Goal: Communication & Community: Answer question/provide support

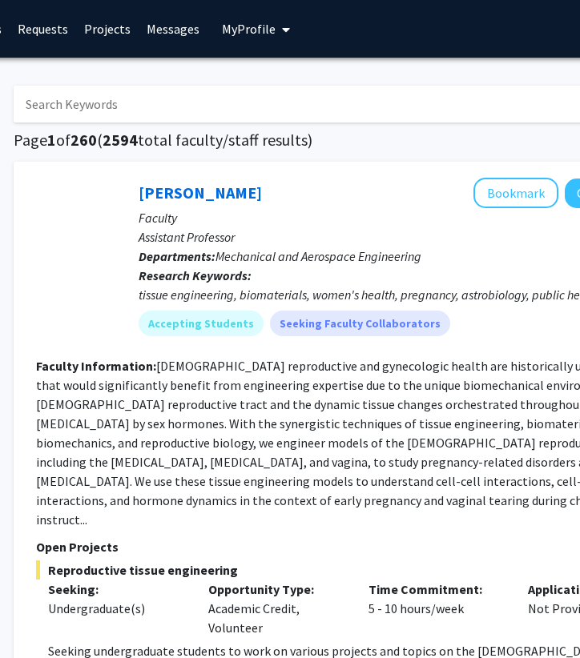
scroll to position [0, 239]
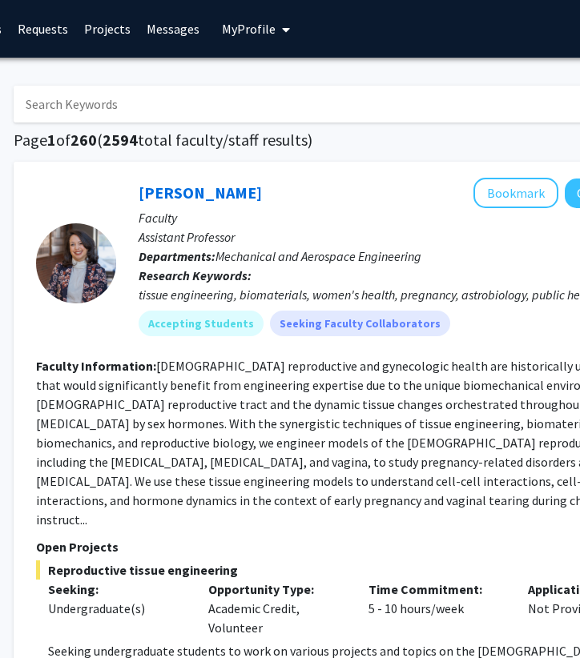
click at [162, 33] on link "Messages" at bounding box center [173, 29] width 69 height 56
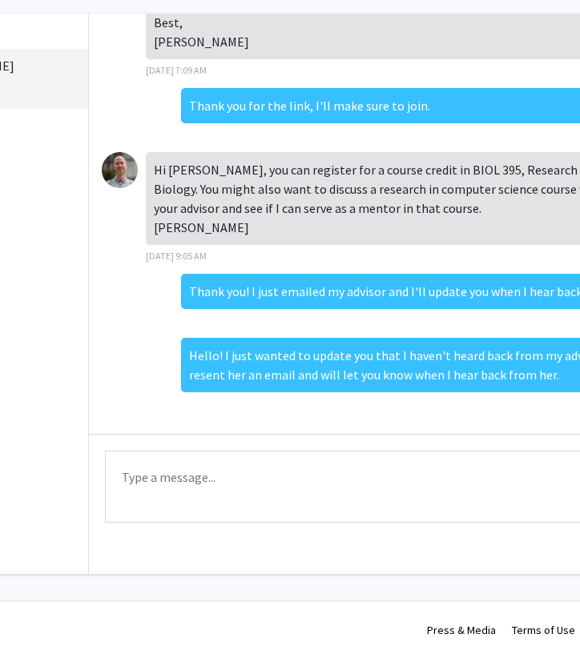
scroll to position [74, 183]
click at [167, 487] on textarea "Type a message" at bounding box center [407, 487] width 605 height 72
paste textarea "Hello! My advisor said she is looking into it, and if it gets approved, I’ll be…"
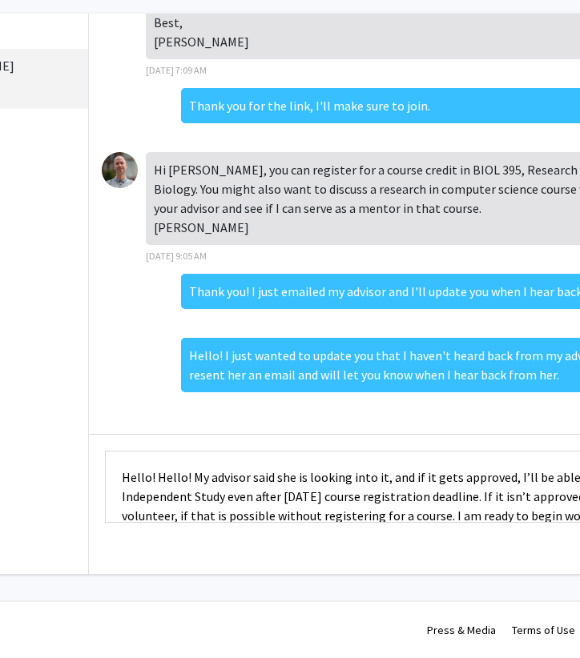
scroll to position [0, 0]
drag, startPoint x: 155, startPoint y: 476, endPoint x: 111, endPoint y: 476, distance: 44.8
click at [111, 476] on textarea "Hello! Hello! My advisor said she is looking into it, and if it gets approved, …" at bounding box center [407, 487] width 605 height 72
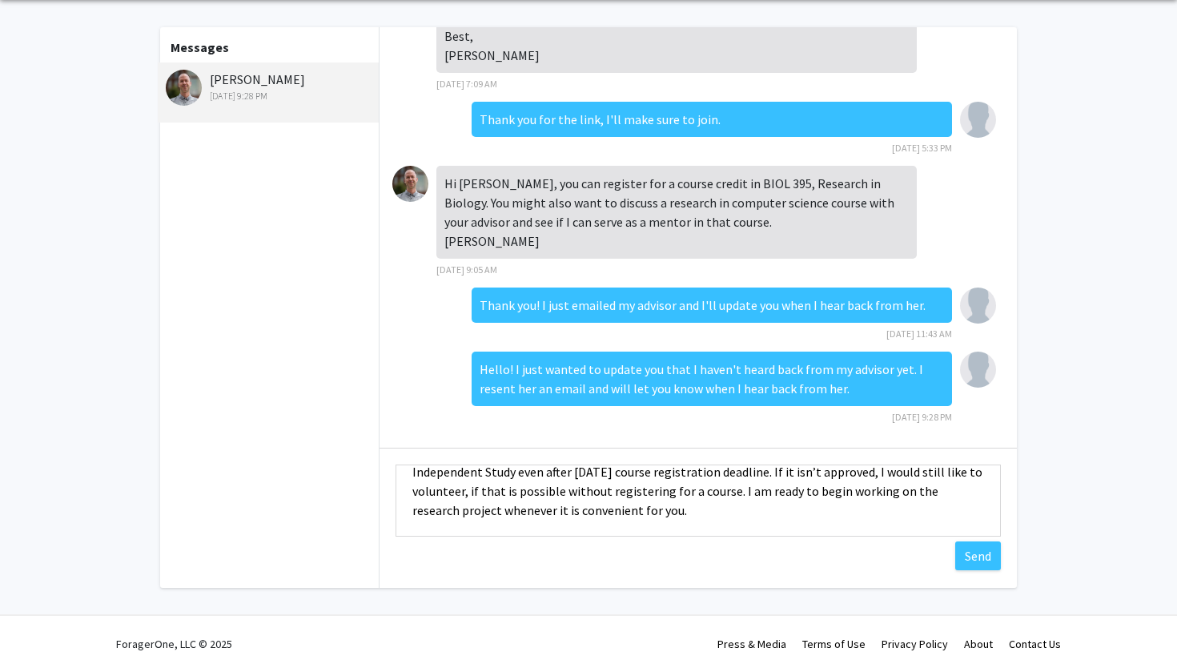
scroll to position [38, 0]
type textarea "Hello! My advisor said she is looking into it, and if it gets approved, I’ll be…"
click at [579, 558] on button "Send" at bounding box center [978, 555] width 46 height 29
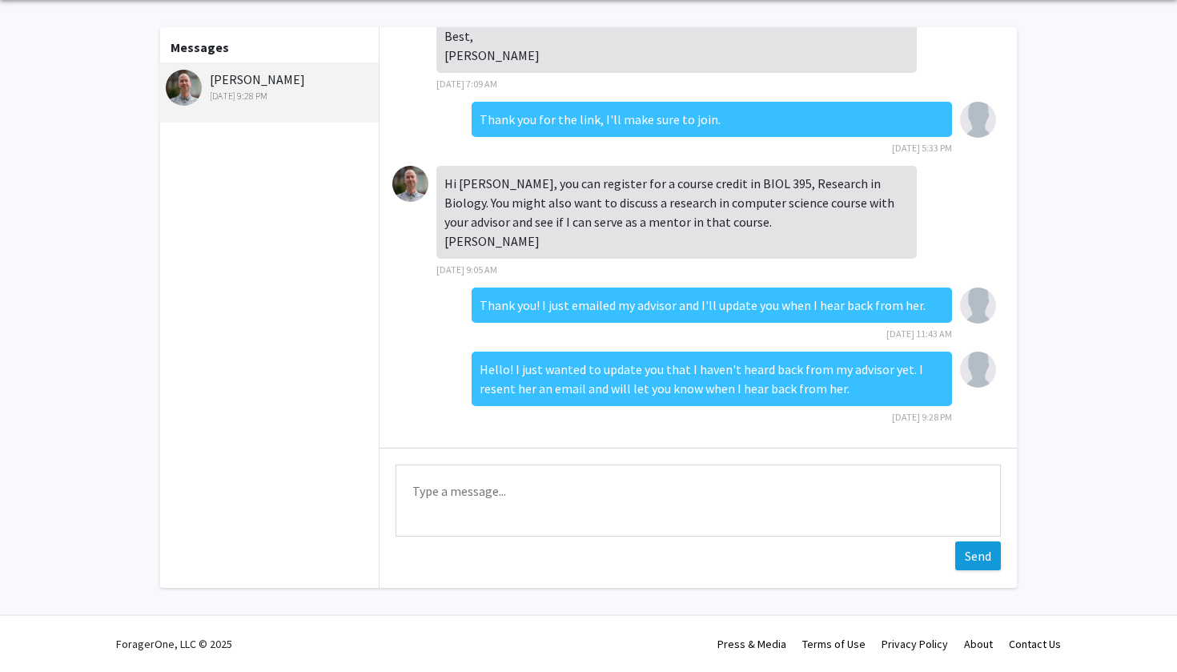
scroll to position [444, 0]
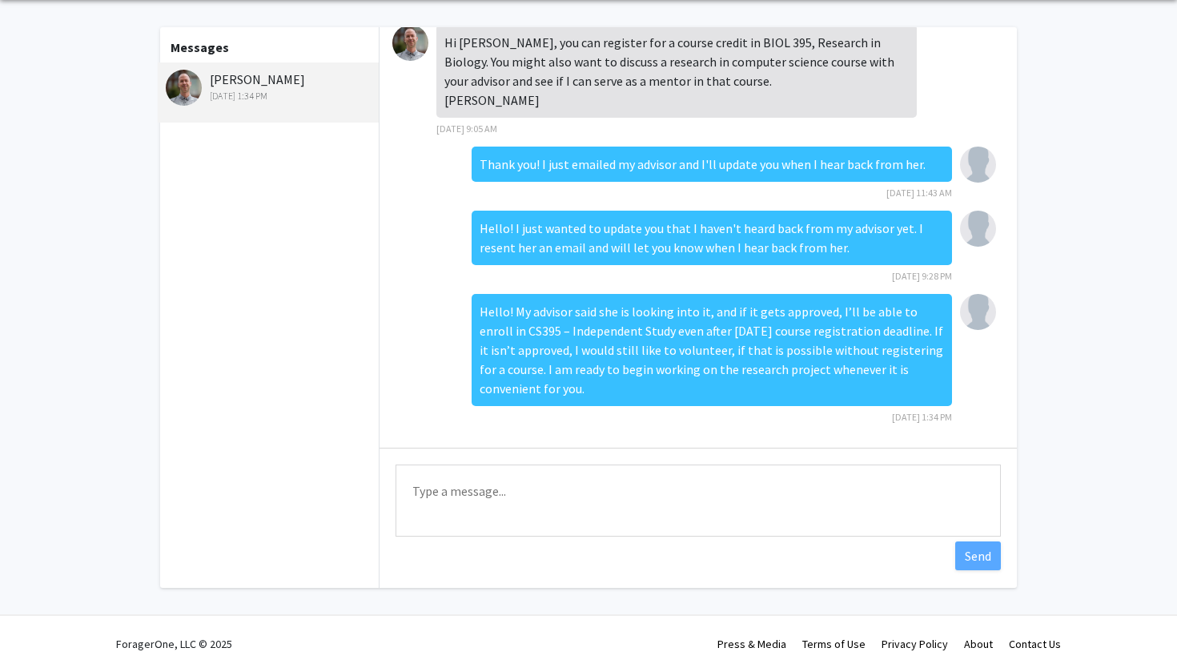
click at [499, 491] on textarea "Type a message" at bounding box center [698, 500] width 605 height 72
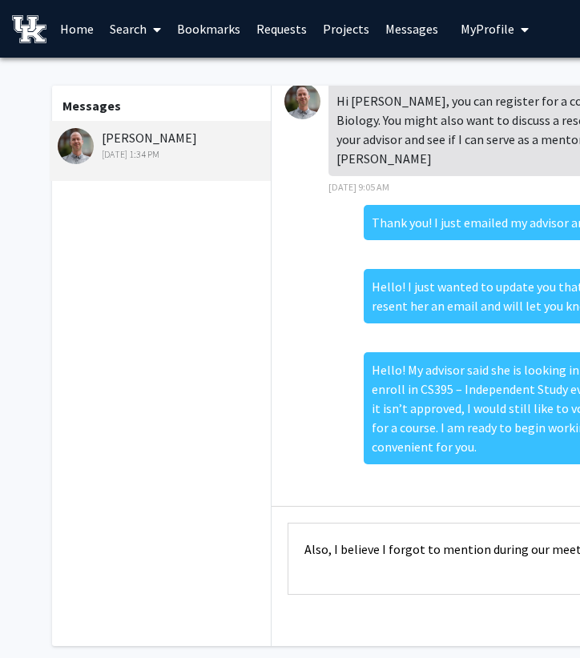
scroll to position [0, 295]
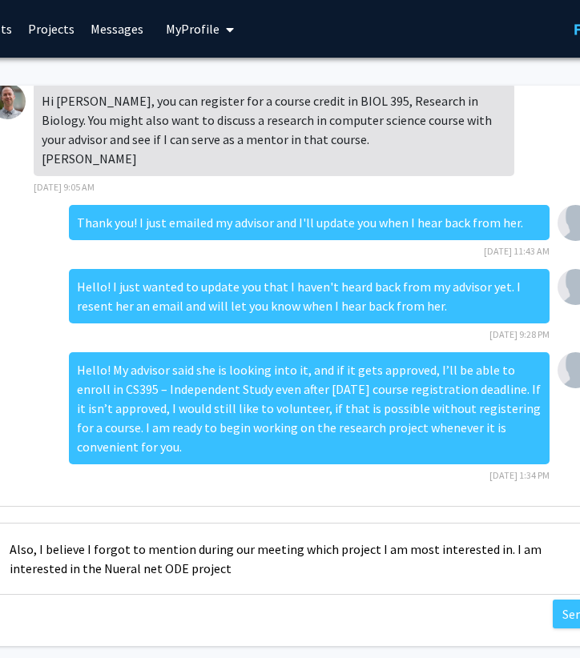
type textarea "Also, I believe I forgot to mention during our meeting which project I am most …"
drag, startPoint x: 186, startPoint y: 577, endPoint x: 2, endPoint y: 544, distance: 186.3
click at [2, 544] on textarea "Also, I believe I forgot to mention during our meeting which project I am most …" at bounding box center [295, 559] width 605 height 72
click at [173, 568] on textarea "Also, I believe I forgot to mention during our meeting which project I am most …" at bounding box center [295, 559] width 605 height 72
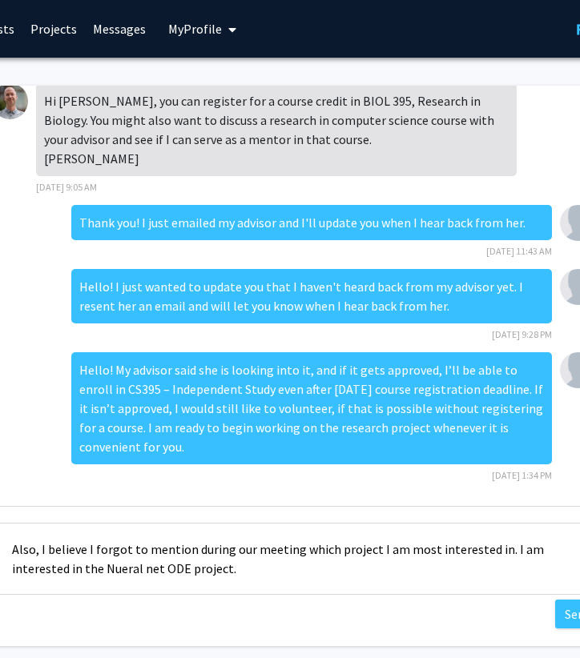
drag, startPoint x: 184, startPoint y: 568, endPoint x: -1, endPoint y: 551, distance: 185.7
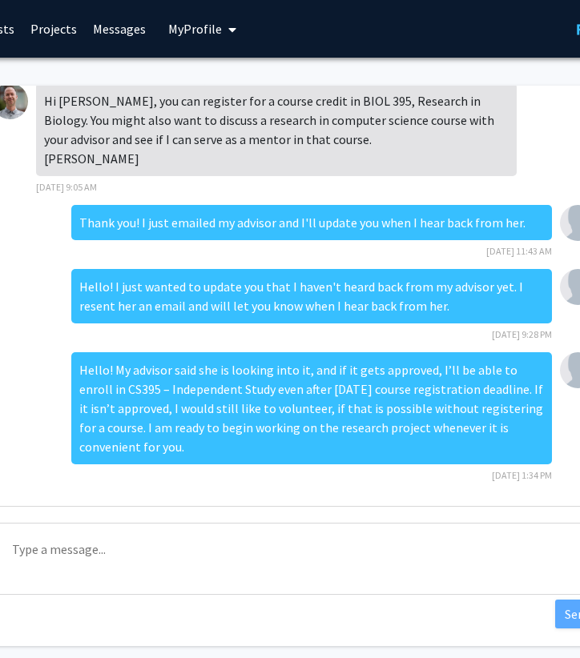
paste textarea "Also, I believe I forgot to mention during our meeting which project I am most …"
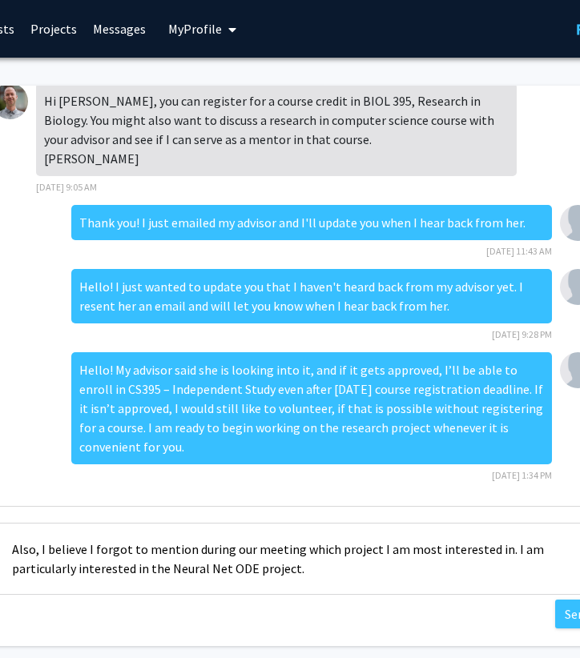
click at [247, 570] on textarea "Also, I believe I forgot to mention during our meeting which project I am most …" at bounding box center [297, 559] width 605 height 72
click at [323, 577] on textarea "Also, I believe I forgot to mention during our meeting which project I am most …" at bounding box center [297, 559] width 605 height 72
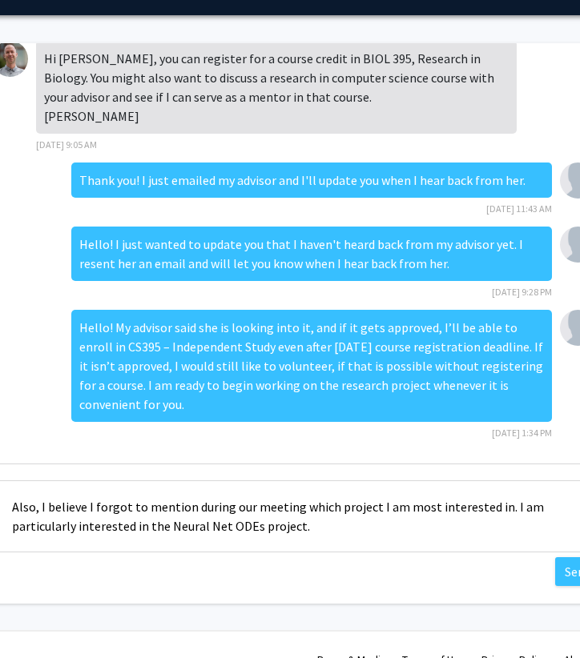
scroll to position [57, 292]
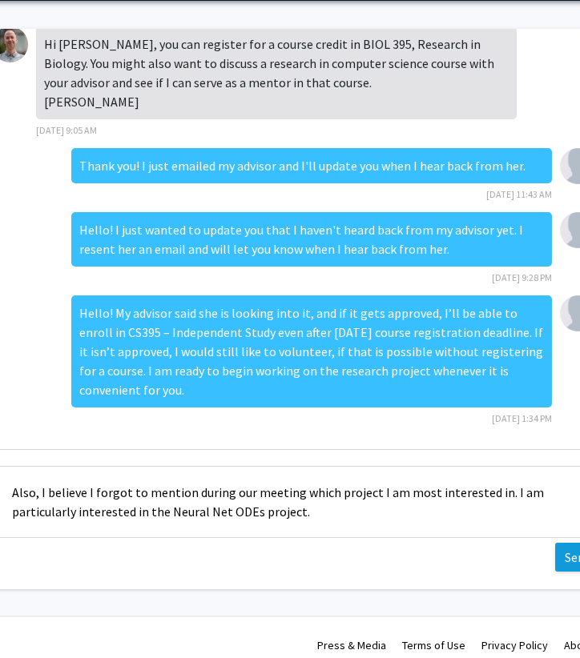
type textarea "Also, I believe I forgot to mention during our meeting which project I am most …"
click at [566, 561] on button "Send" at bounding box center [578, 557] width 46 height 29
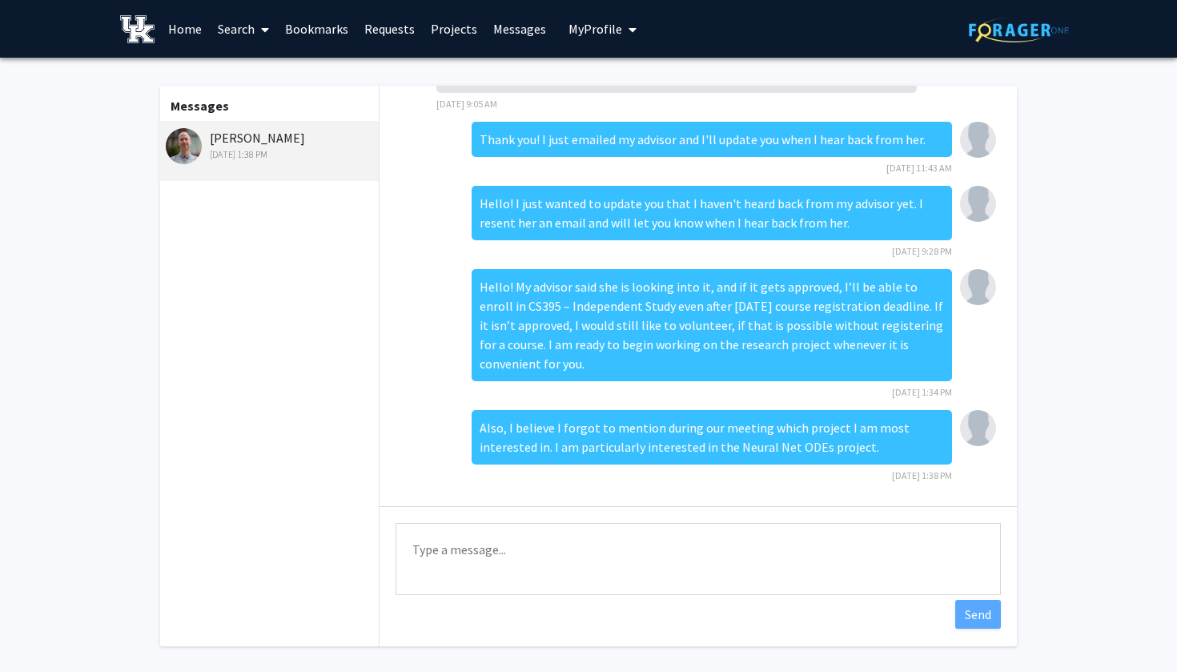
scroll to position [0, 0]
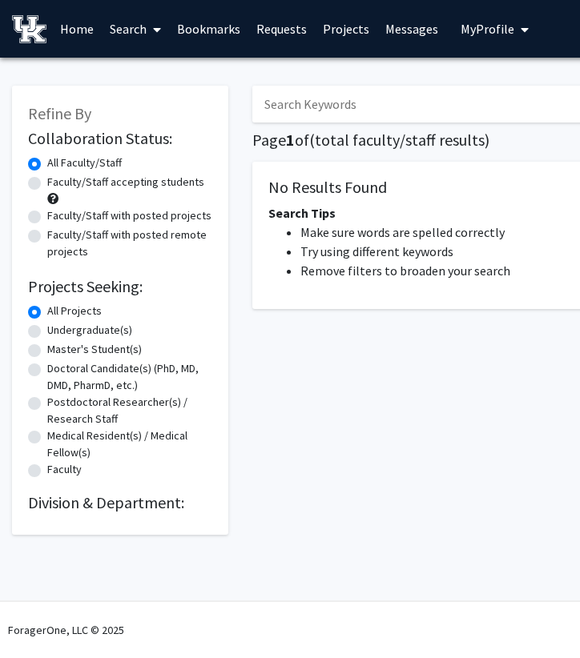
click at [337, 38] on link "Projects" at bounding box center [346, 29] width 62 height 56
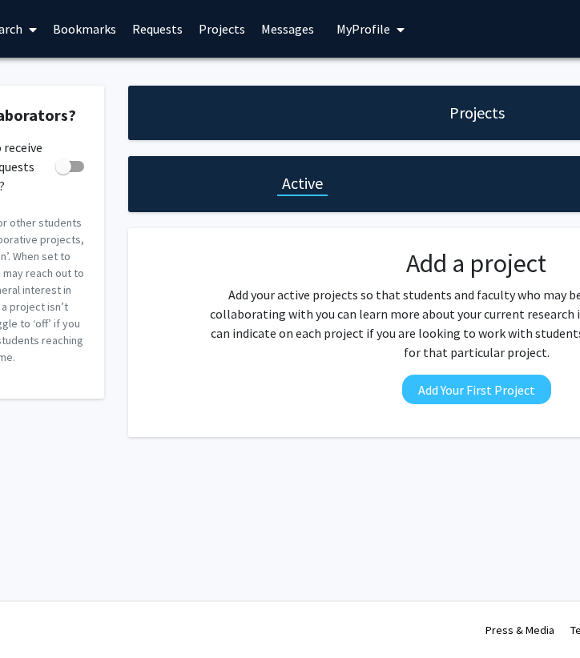
scroll to position [0, 133]
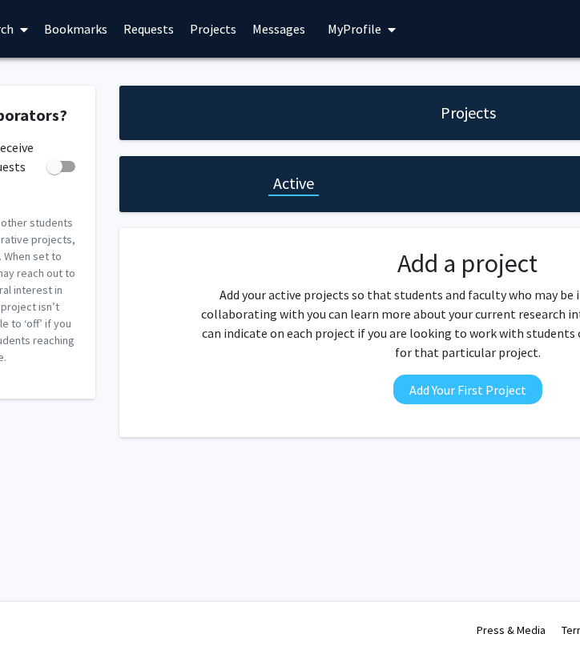
click at [150, 28] on link "Requests" at bounding box center [148, 29] width 66 height 56
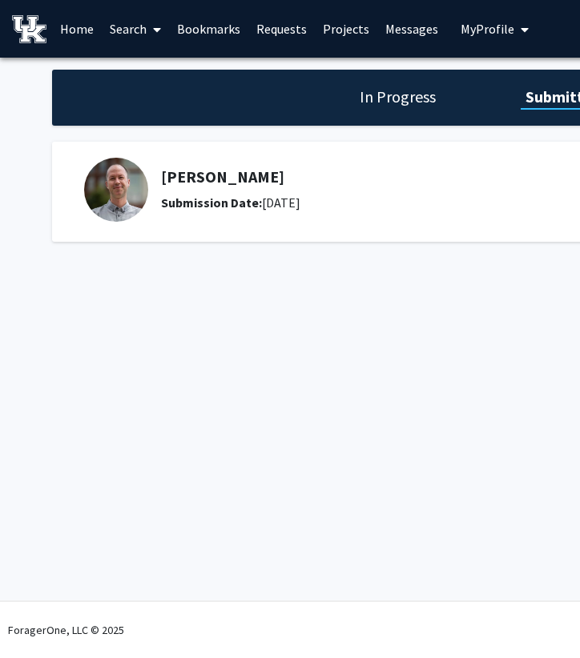
click at [119, 179] on img at bounding box center [116, 190] width 64 height 64
click at [193, 26] on link "Bookmarks" at bounding box center [208, 29] width 79 height 56
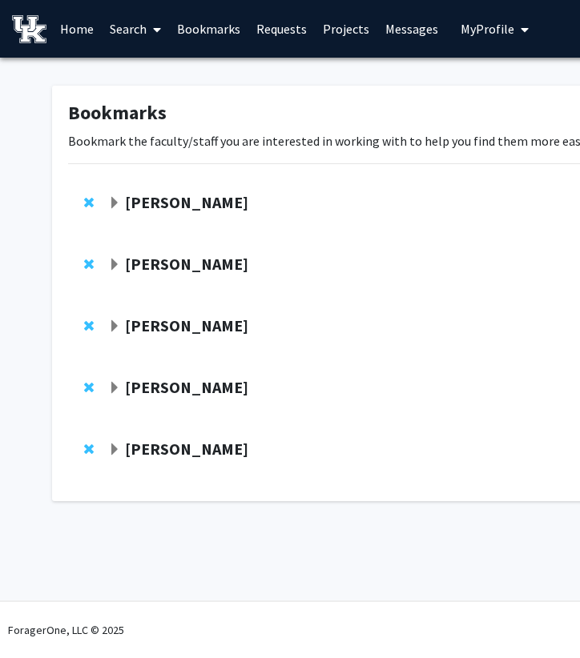
click at [147, 323] on strong "[PERSON_NAME]" at bounding box center [186, 325] width 123 height 20
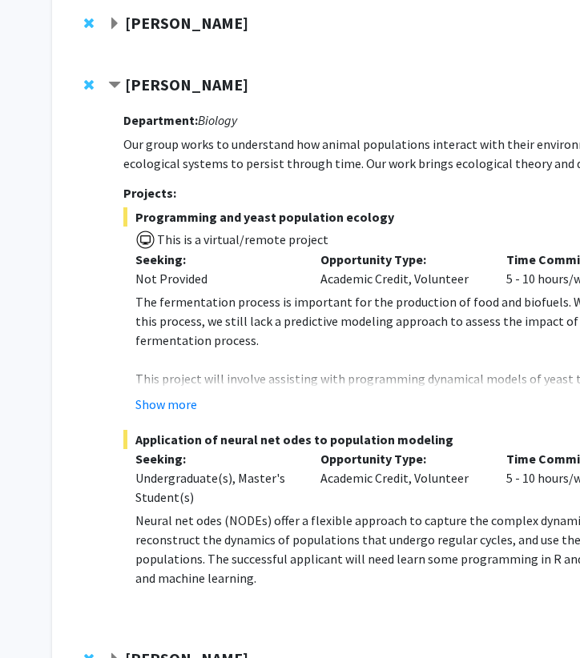
scroll to position [243, 0]
